Goal: Find specific page/section: Find specific page/section

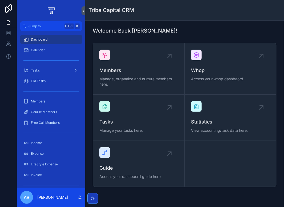
click at [45, 99] on div "Members" at bounding box center [50, 101] width 55 height 9
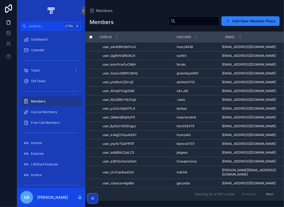
click at [185, 46] on span "maxy9438" at bounding box center [185, 47] width 16 height 4
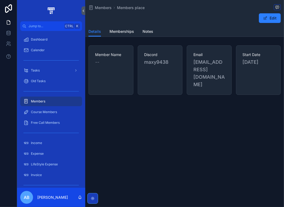
click at [126, 31] on span "Memberships" at bounding box center [122, 31] width 25 height 5
